Goal: Task Accomplishment & Management: Use online tool/utility

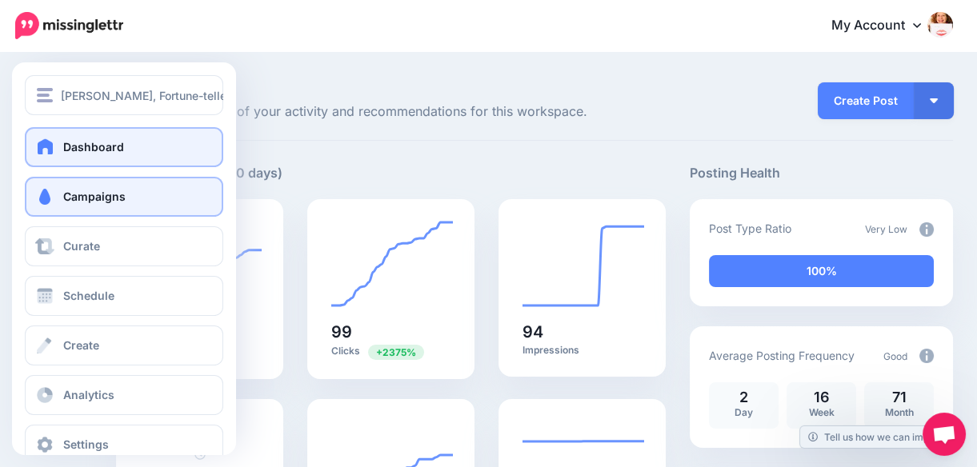
click at [63, 196] on span "Campaigns" at bounding box center [94, 197] width 62 height 14
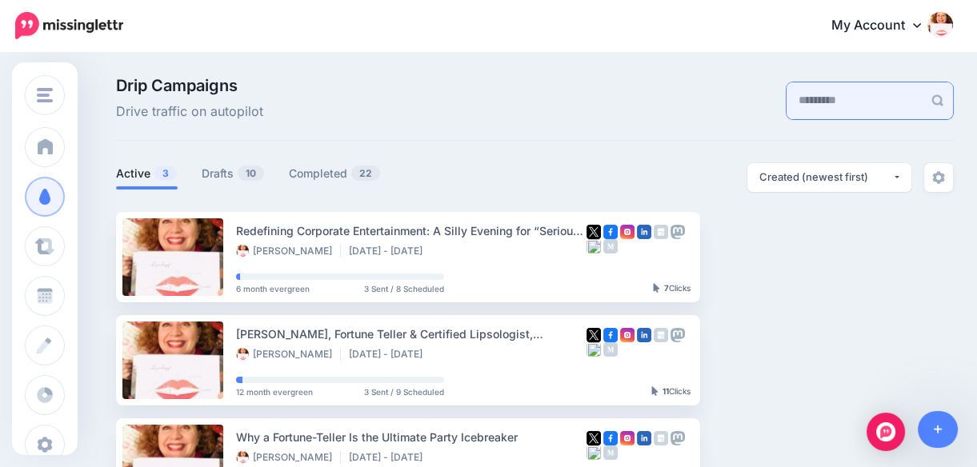
click at [803, 102] on input "text" at bounding box center [855, 100] width 136 height 37
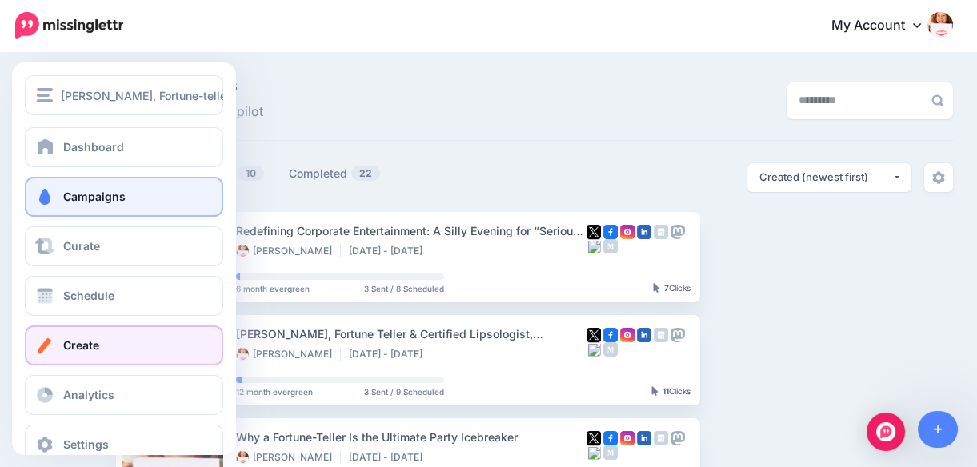
click at [82, 340] on span "Create" at bounding box center [81, 345] width 36 height 14
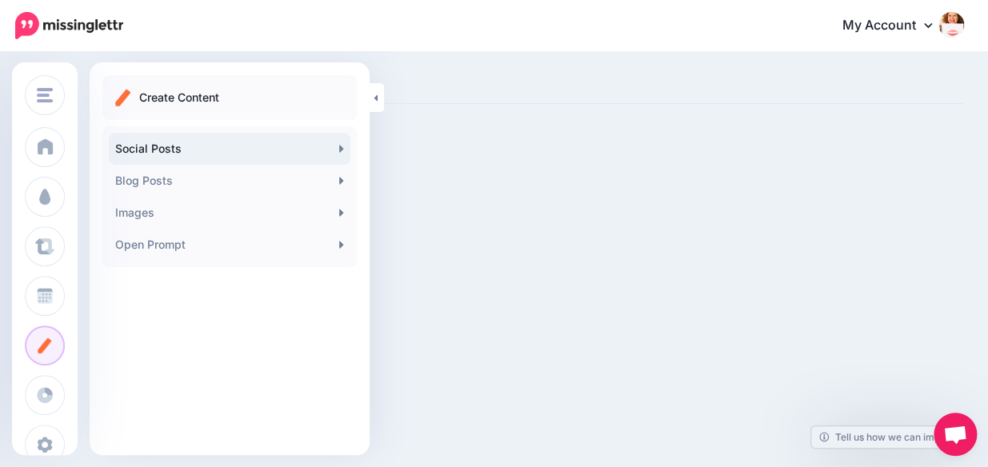
click at [340, 148] on icon at bounding box center [341, 148] width 4 height 7
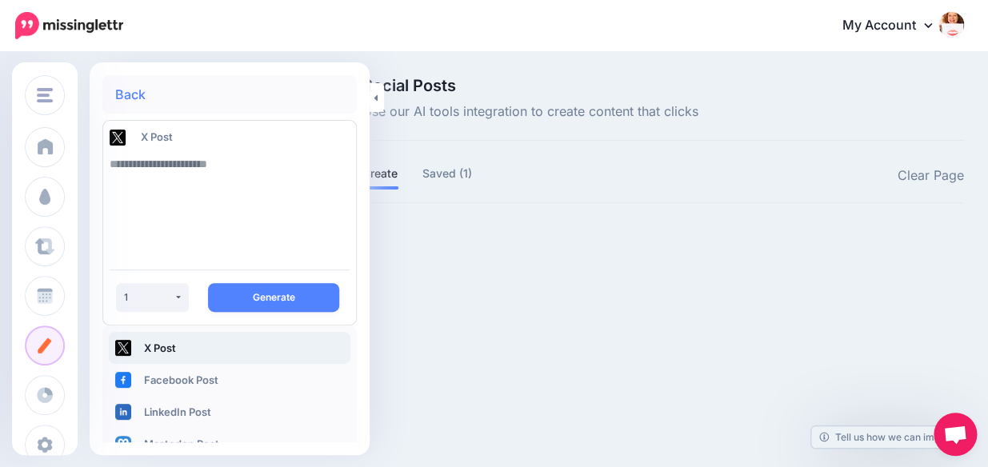
click at [581, 224] on div at bounding box center [663, 226] width 602 height 20
click at [529, 221] on div at bounding box center [663, 226] width 602 height 20
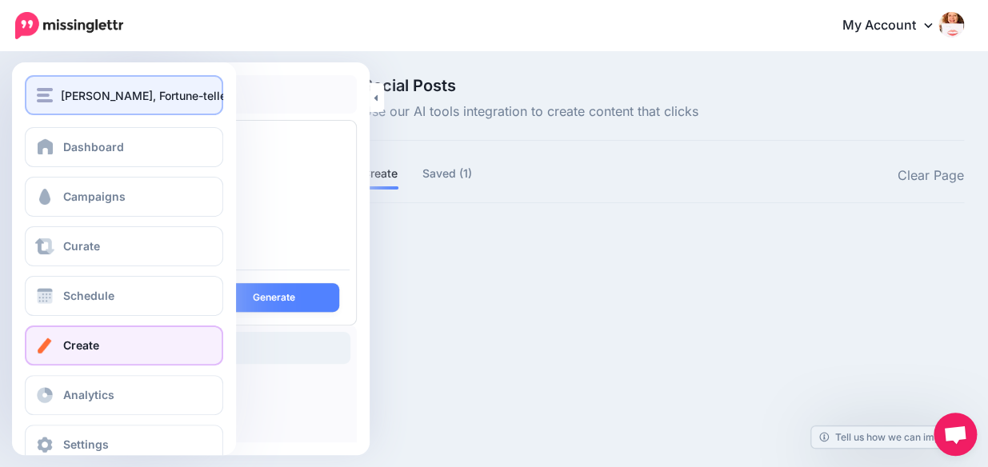
click at [52, 94] on img "button" at bounding box center [45, 95] width 16 height 14
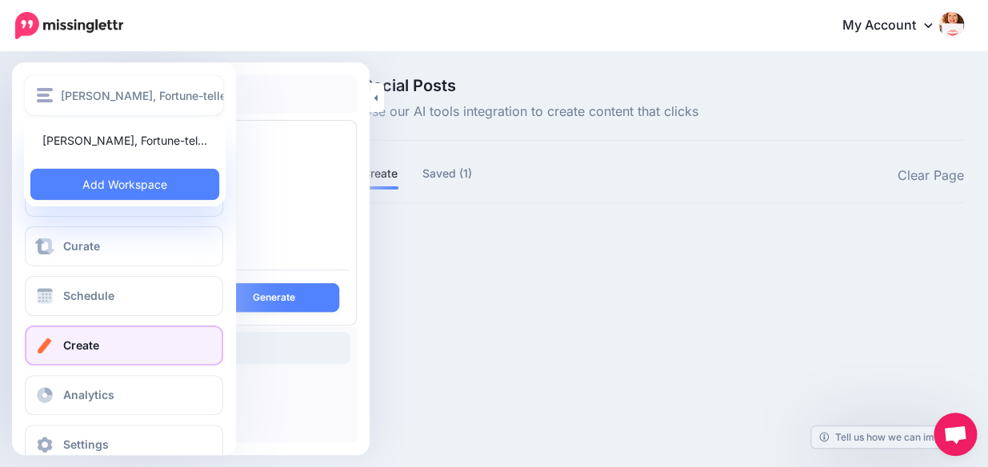
scroll to position [32, 0]
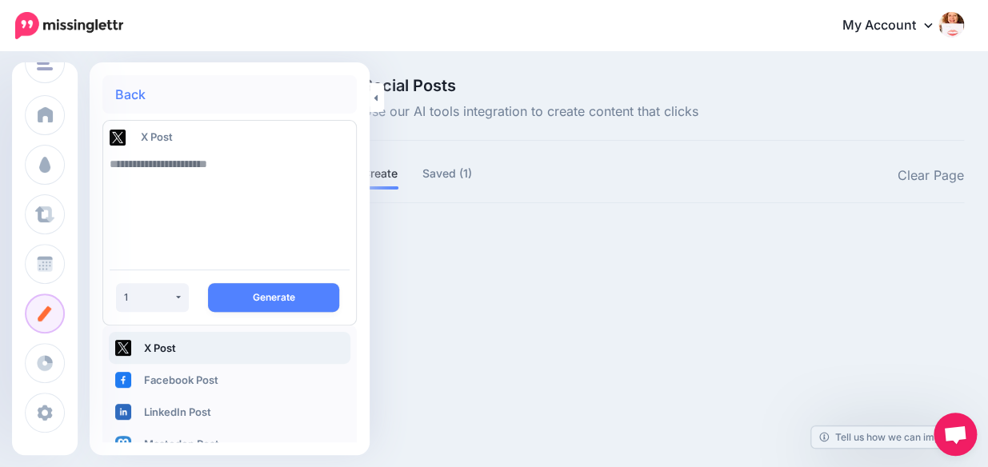
click at [930, 22] on icon at bounding box center [928, 24] width 8 height 13
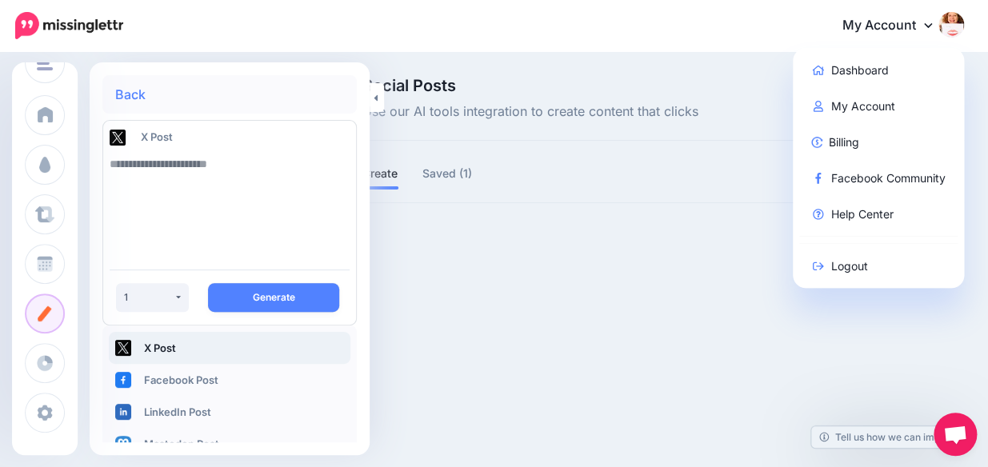
click at [741, 51] on div "Laura E. West, Fortune-teller & Certified Lipsologist Laura E. West, Fortune-te…" at bounding box center [494, 233] width 988 height 467
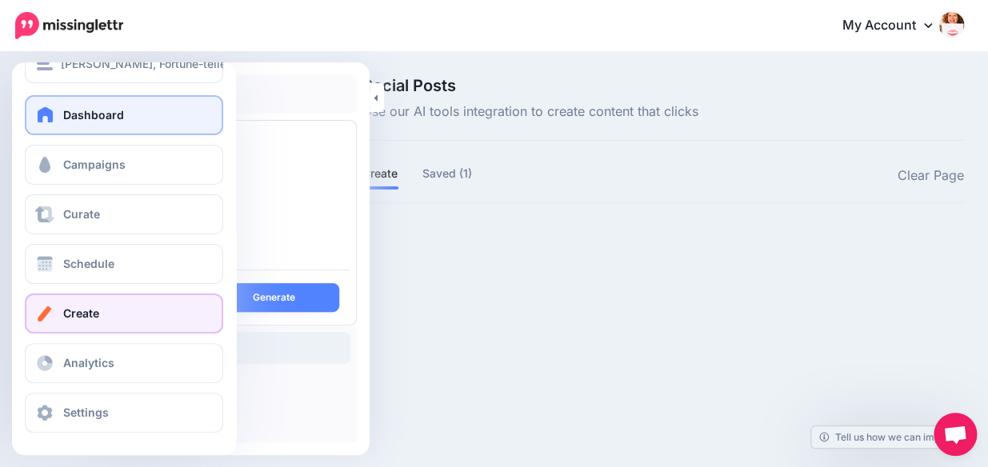
click at [62, 114] on link "Dashboard" at bounding box center [124, 115] width 198 height 40
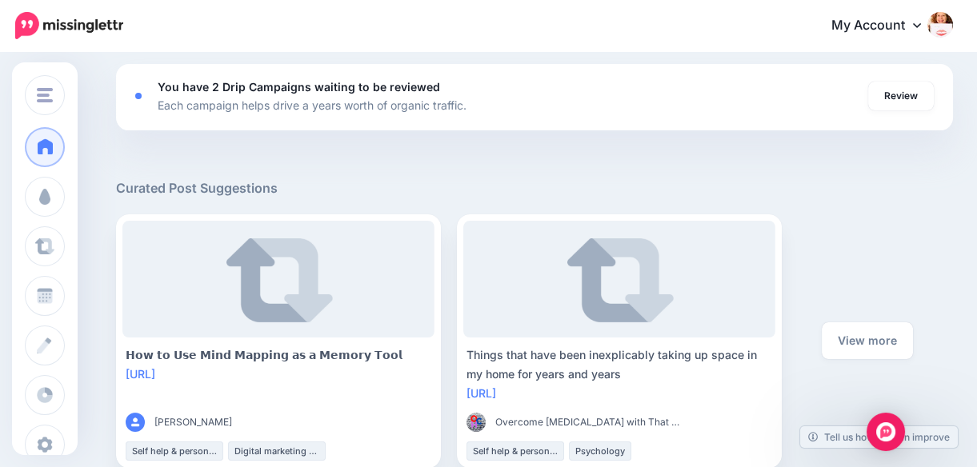
scroll to position [623, 0]
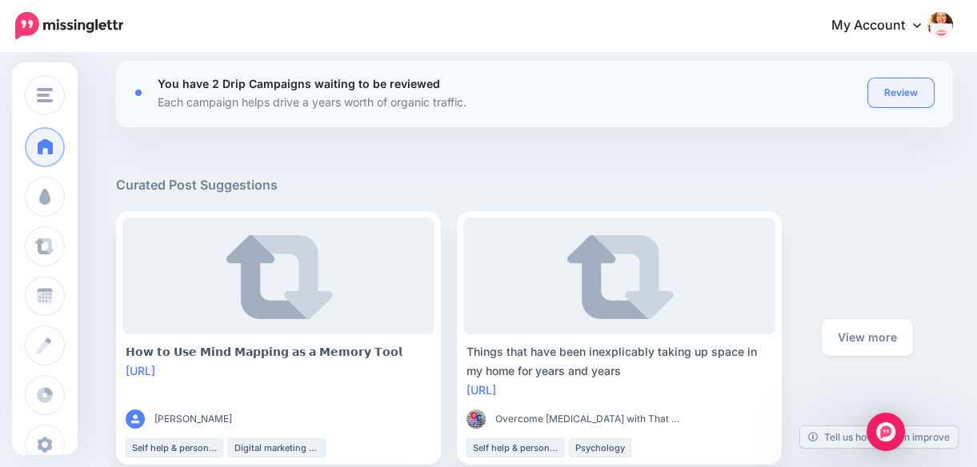
click at [917, 91] on link "Review" at bounding box center [901, 92] width 66 height 29
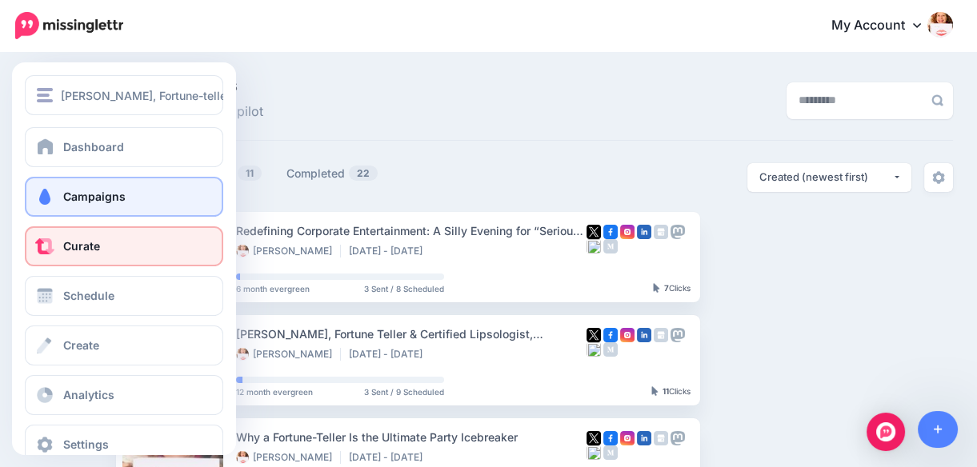
click at [59, 244] on link "Curate" at bounding box center [124, 246] width 198 height 40
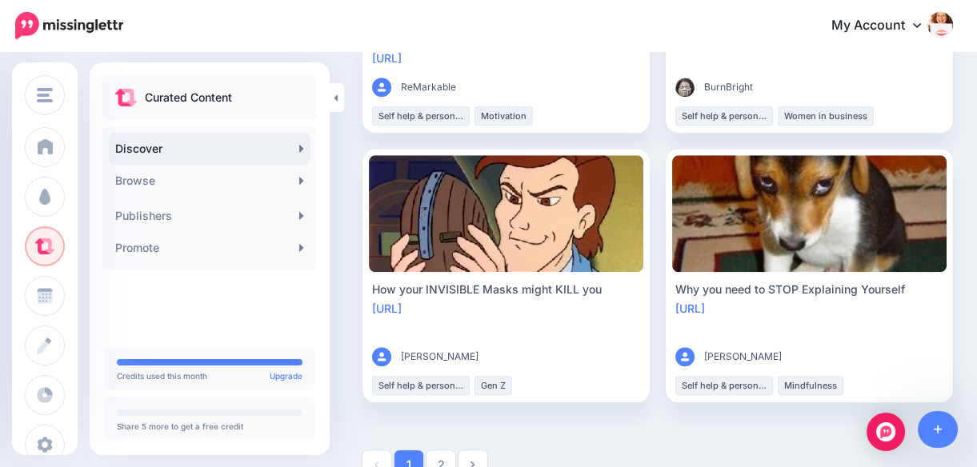
scroll to position [3065, 0]
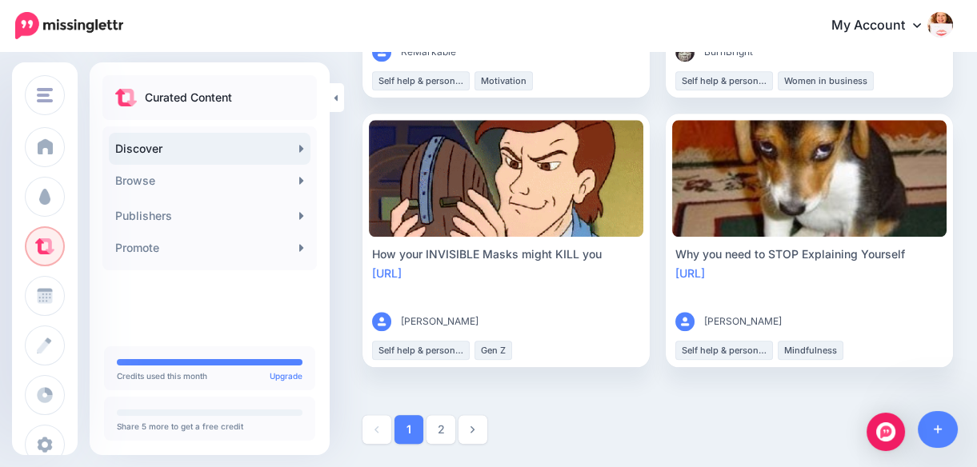
click at [591, 425] on div at bounding box center [657, 429] width 591 height 29
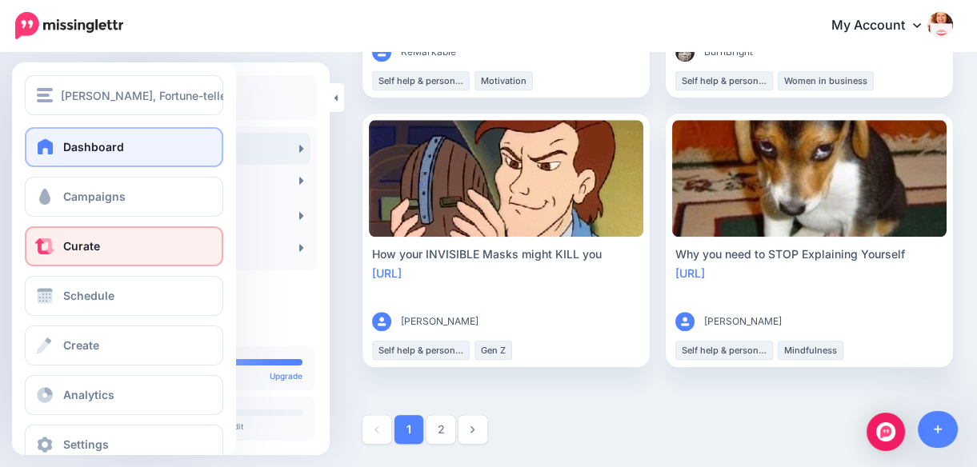
click at [55, 146] on span at bounding box center [45, 146] width 21 height 16
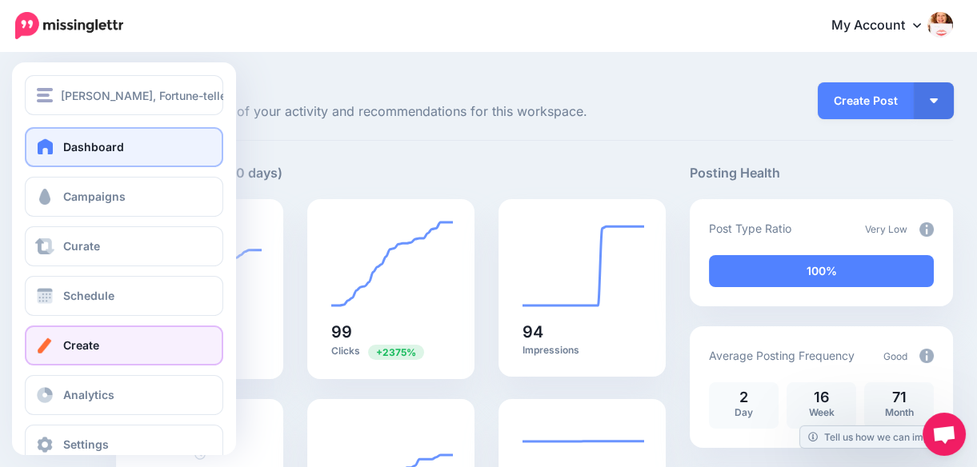
click at [78, 351] on span "Create" at bounding box center [81, 345] width 36 height 14
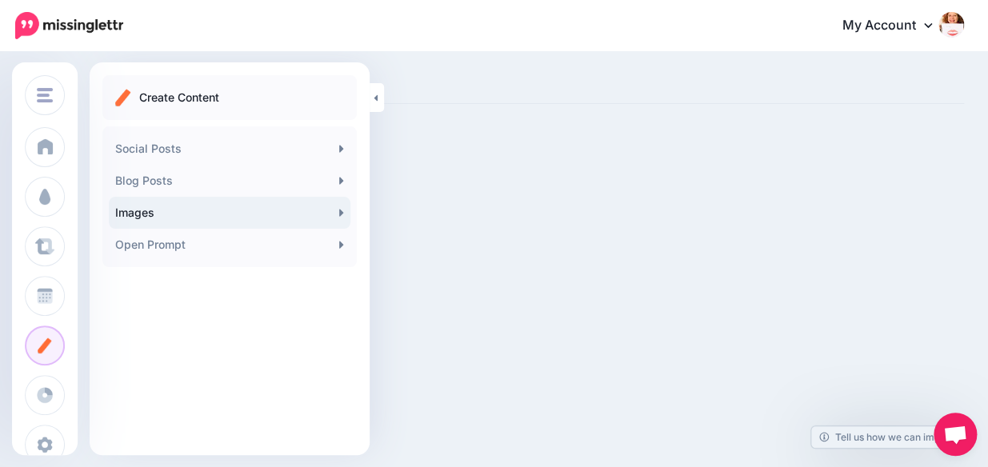
click at [342, 211] on icon at bounding box center [341, 212] width 4 height 7
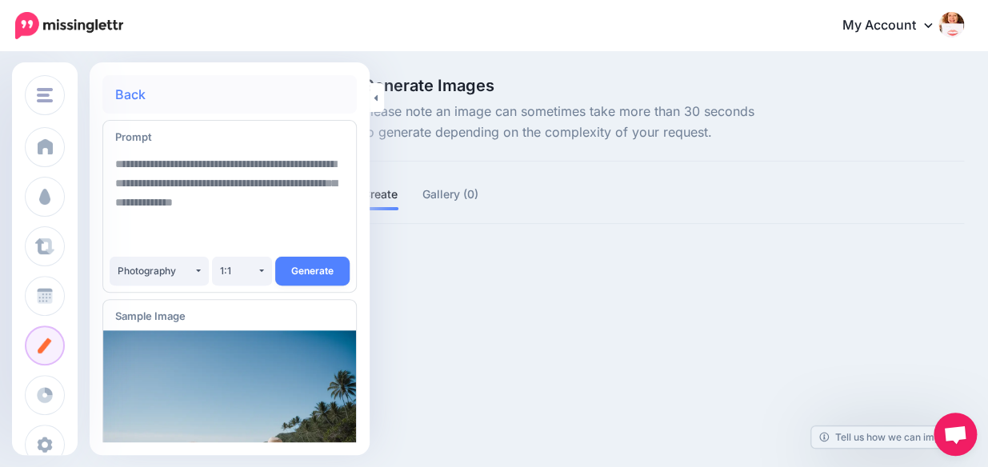
click at [424, 257] on div at bounding box center [663, 247] width 602 height 20
click at [442, 204] on link "Gallery (0)" at bounding box center [450, 194] width 57 height 19
click at [727, 186] on div "Generate Images Please note an image can sometimes take more than 30 seconds to…" at bounding box center [663, 177] width 626 height 199
click at [134, 94] on link "Back" at bounding box center [130, 94] width 30 height 13
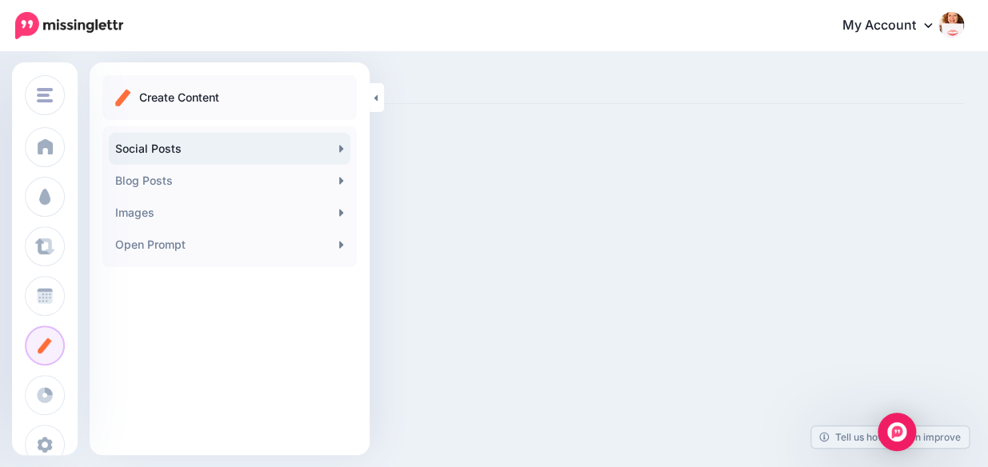
click at [179, 149] on link "Social Posts" at bounding box center [230, 149] width 242 height 32
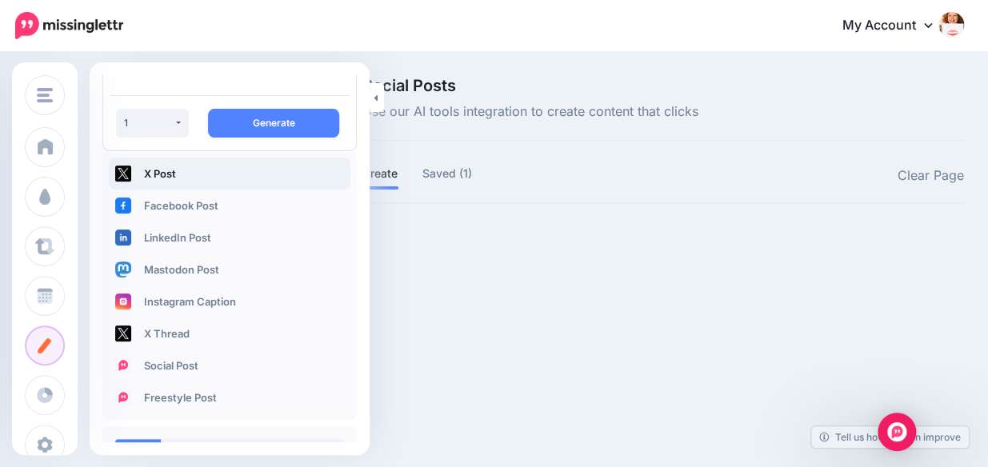
scroll to position [180, 0]
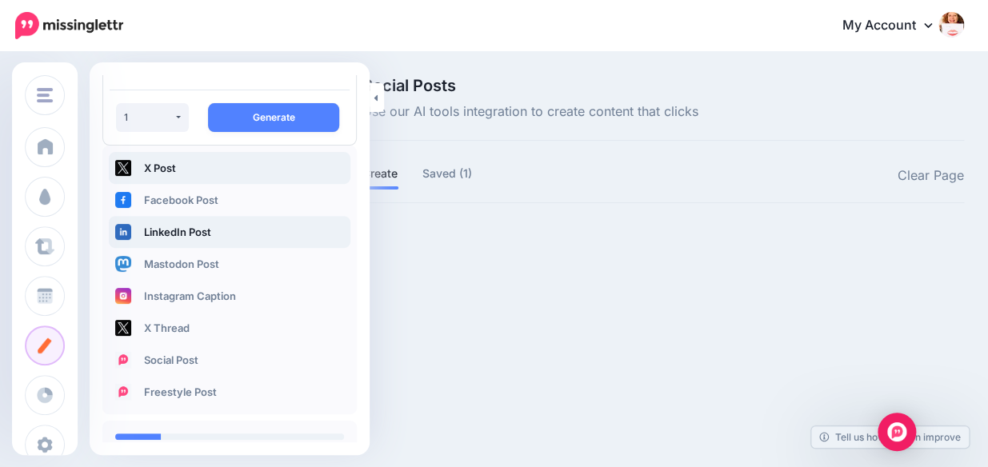
click at [186, 231] on link "LinkedIn Post" at bounding box center [230, 232] width 242 height 32
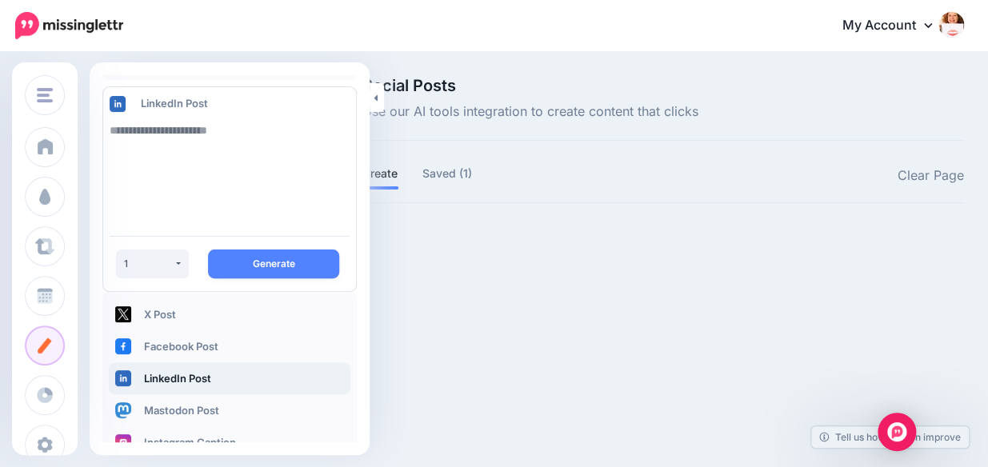
scroll to position [32, 0]
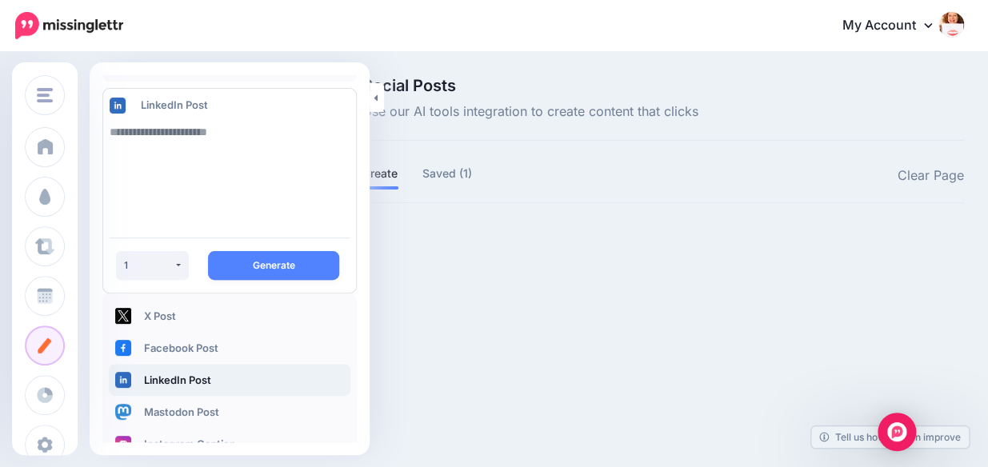
click at [206, 136] on textarea at bounding box center [230, 170] width 240 height 109
